Goal: Find specific page/section: Find specific page/section

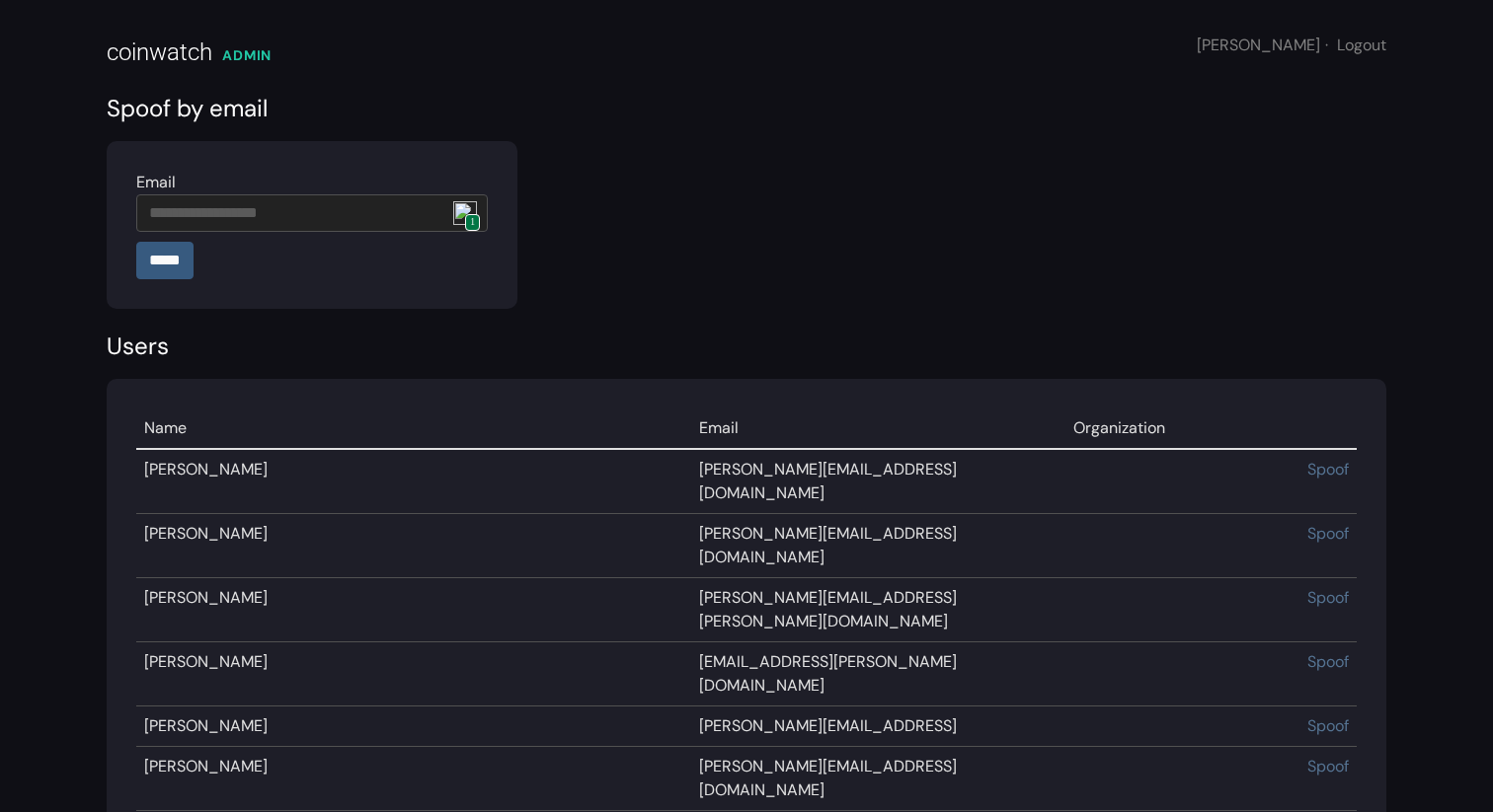
scroll to position [19137, 0]
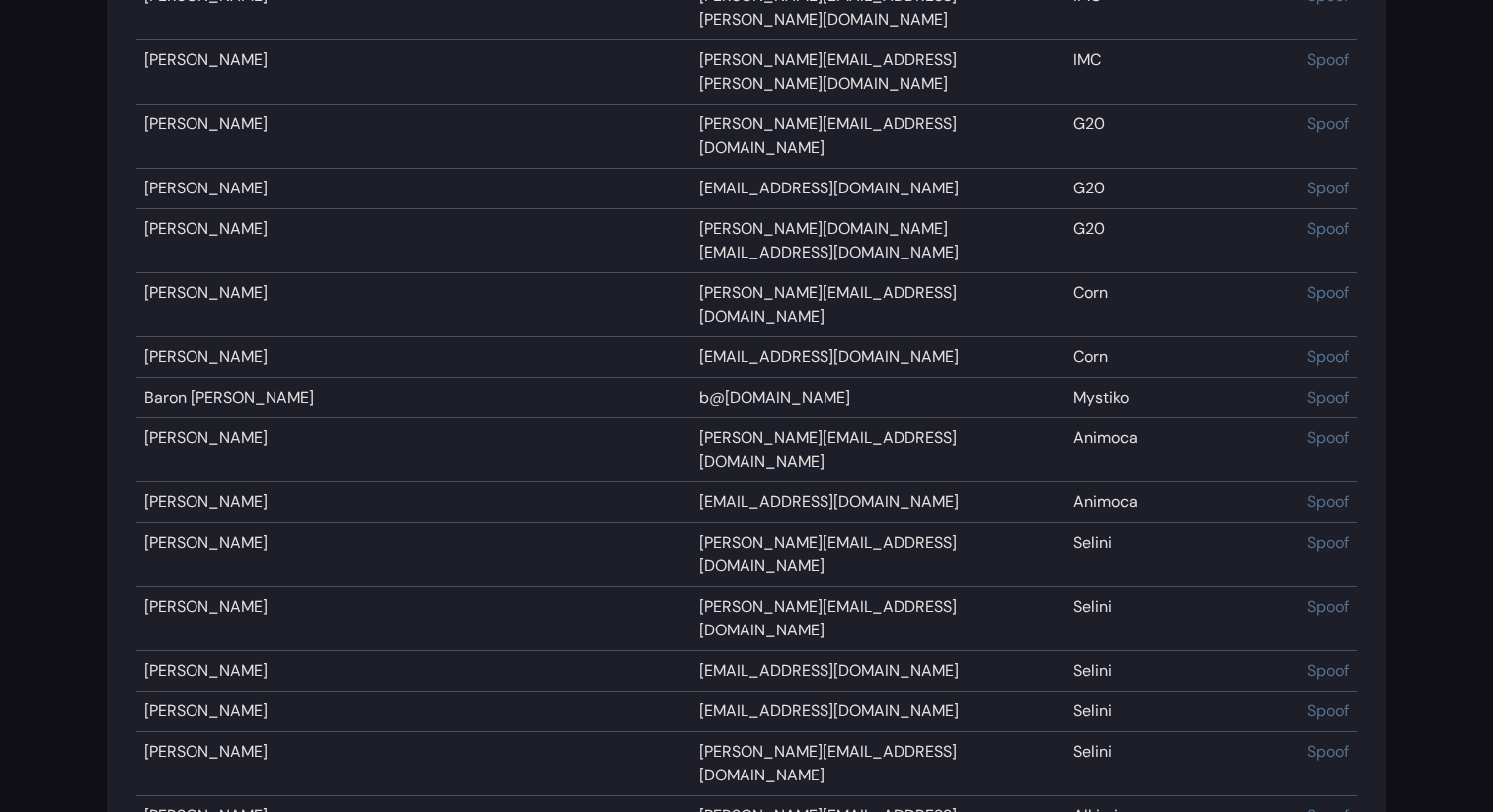
scroll to position [8890, 0]
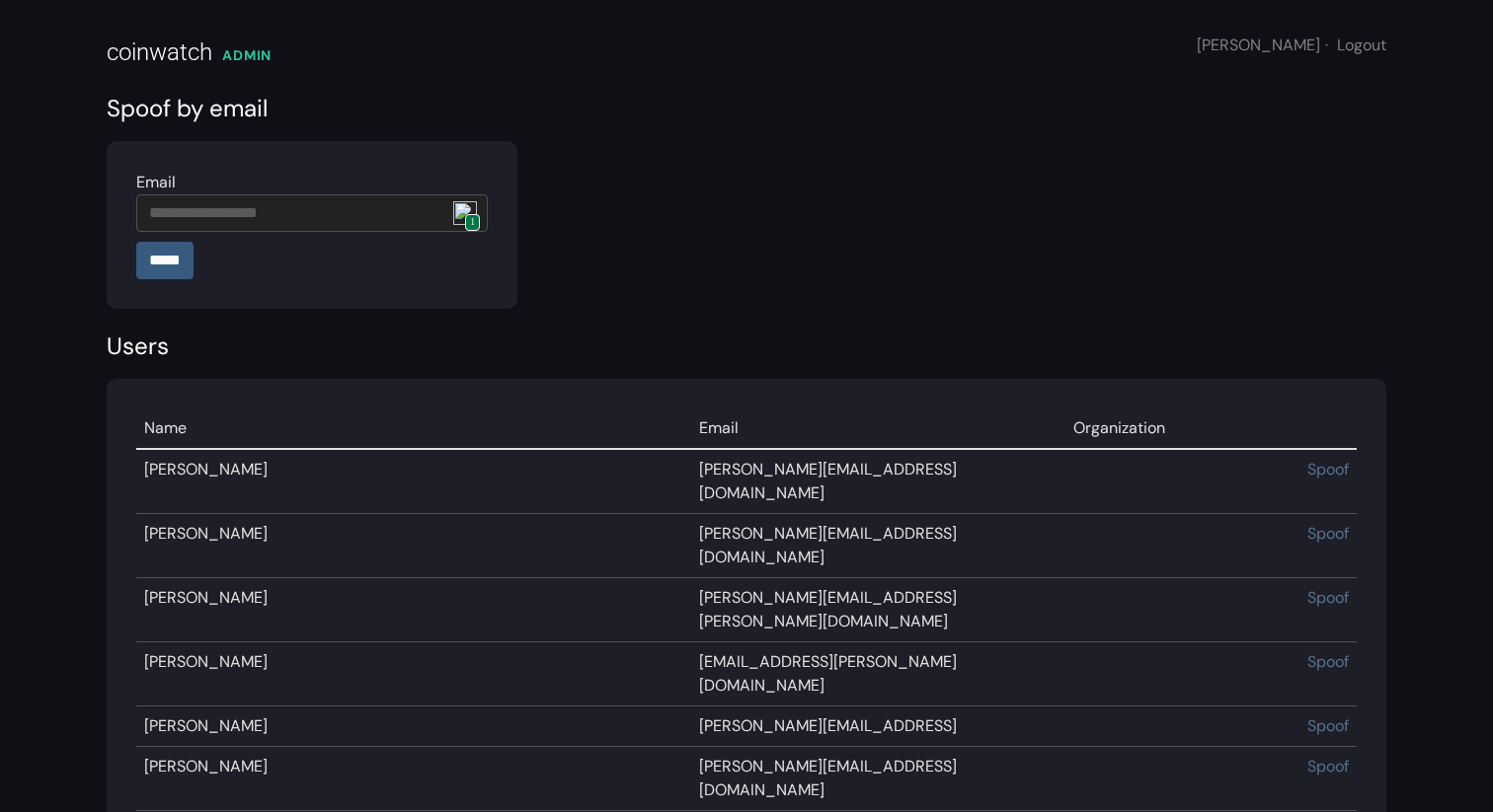
scroll to position [19137, 0]
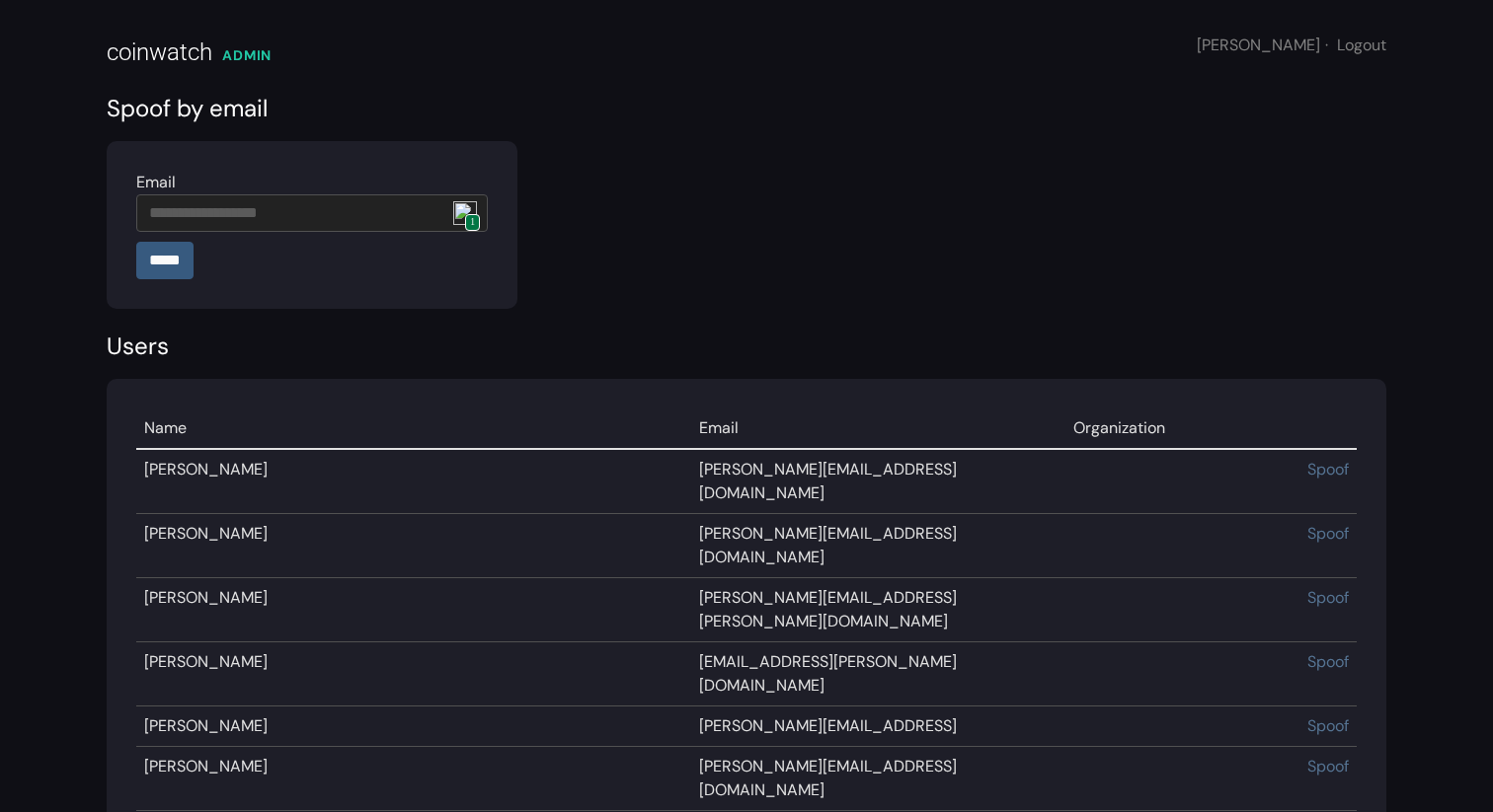
scroll to position [19137, 0]
